Goal: Transaction & Acquisition: Purchase product/service

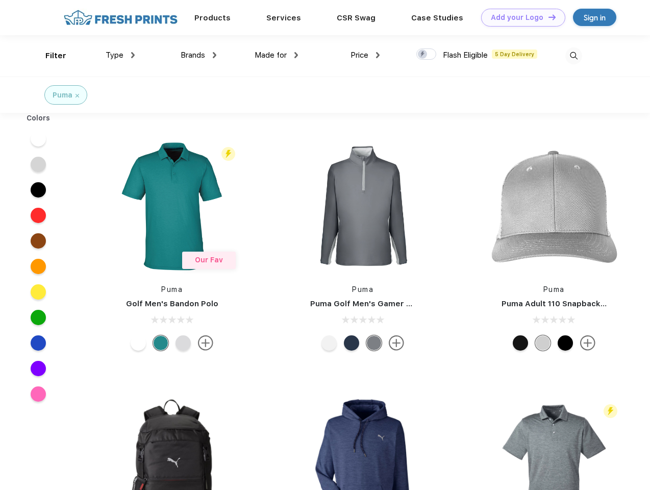
click at [520, 17] on link "Add your Logo Design Tool" at bounding box center [523, 18] width 84 height 18
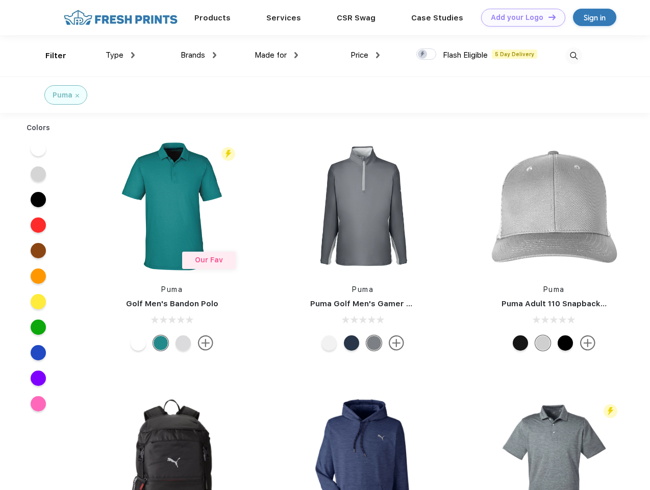
click at [0, 0] on div "Design Tool" at bounding box center [0, 0] width 0 height 0
click at [548, 17] on link "Add your Logo Design Tool" at bounding box center [523, 18] width 84 height 18
click at [49, 56] on div "Filter" at bounding box center [55, 56] width 21 height 12
click at [120, 55] on span "Type" at bounding box center [115, 55] width 18 height 9
click at [199, 55] on span "Brands" at bounding box center [193, 55] width 25 height 9
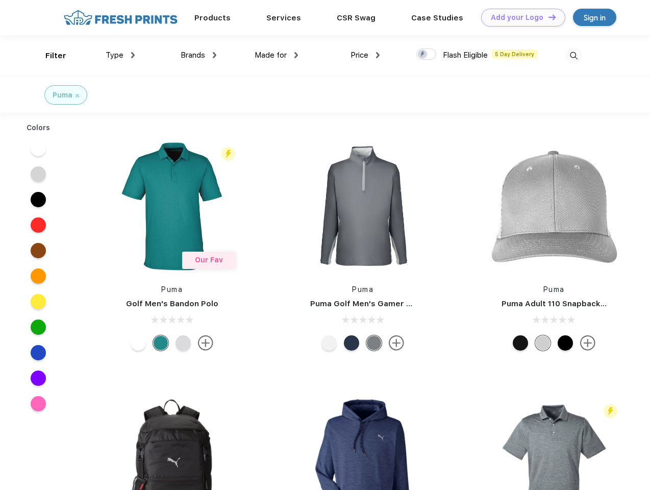
click at [277, 55] on span "Made for" at bounding box center [271, 55] width 32 height 9
click at [365, 55] on span "Price" at bounding box center [360, 55] width 18 height 9
click at [427, 55] on div at bounding box center [427, 53] width 20 height 11
click at [423, 55] on input "checkbox" at bounding box center [420, 51] width 7 height 7
click at [574, 56] on img at bounding box center [574, 55] width 17 height 17
